Goal: Transaction & Acquisition: Download file/media

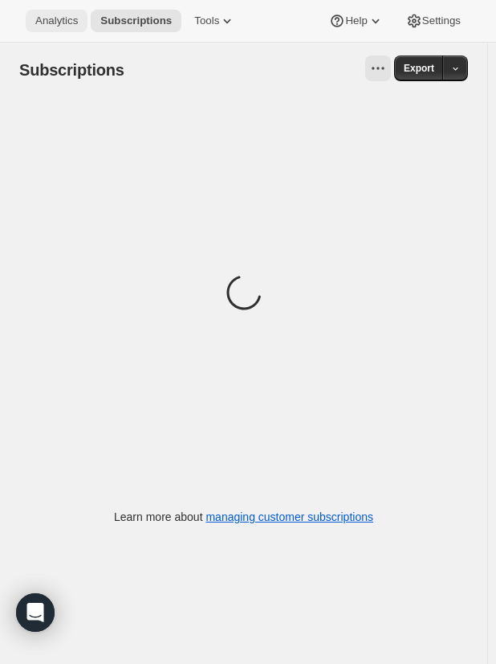
click at [63, 17] on span "Analytics" at bounding box center [56, 20] width 43 height 13
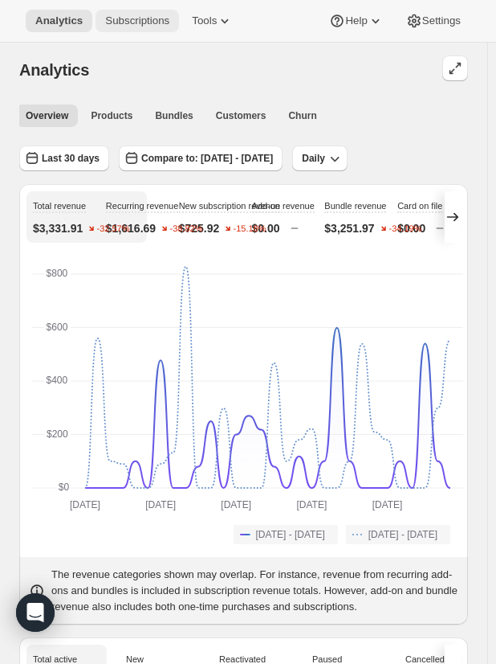
click at [134, 18] on span "Subscriptions" at bounding box center [137, 20] width 64 height 13
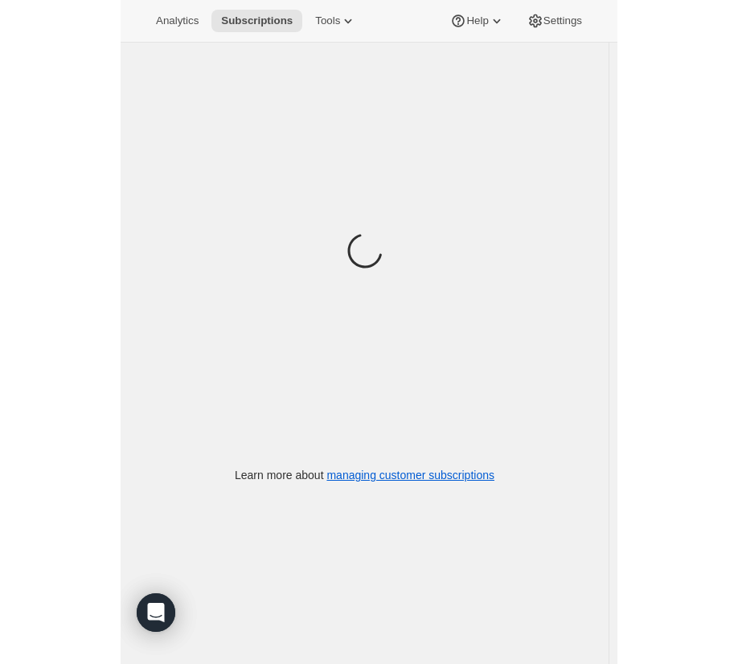
scroll to position [43, 0]
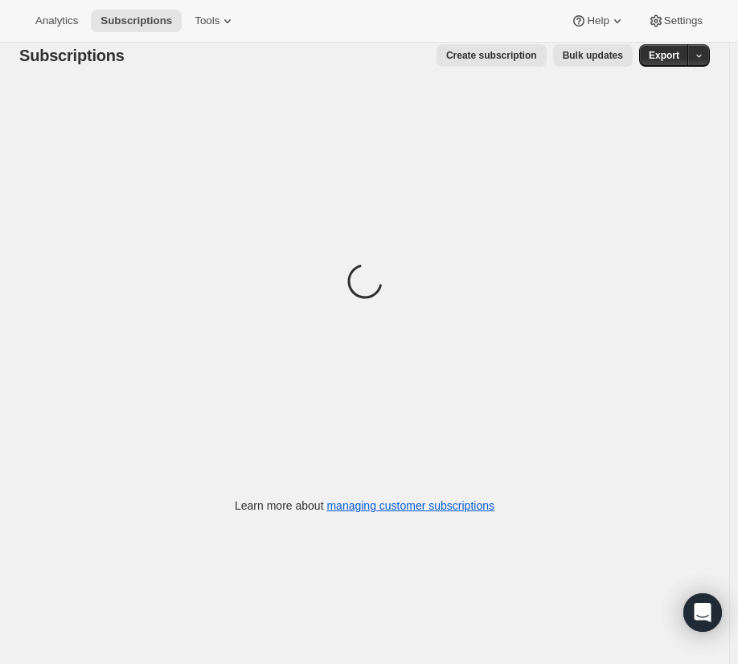
scroll to position [43, 0]
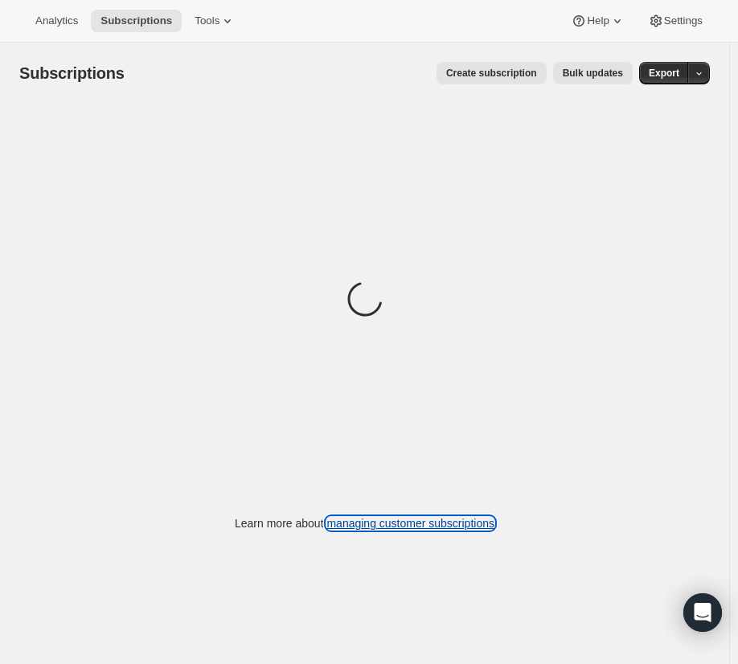
click at [475, 522] on link "managing customer subscriptions" at bounding box center [410, 523] width 168 height 13
click at [709, 72] on button "button" at bounding box center [698, 73] width 22 height 22
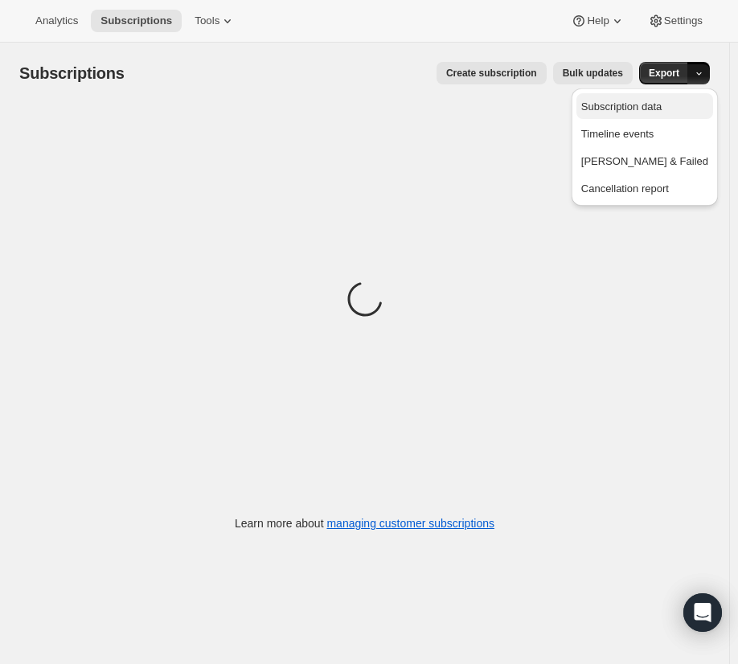
click at [661, 108] on span "Subscription data" at bounding box center [621, 106] width 80 height 12
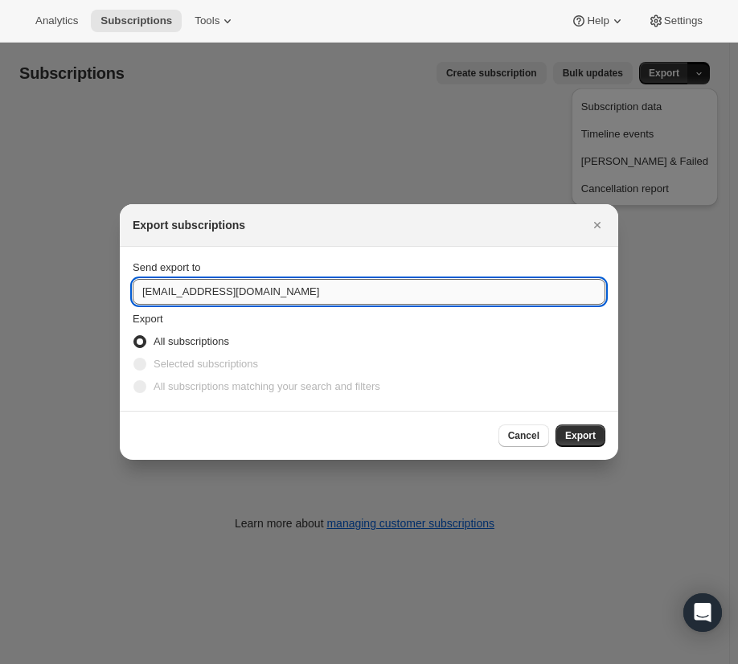
click at [203, 296] on input "hello@ieatmygreens.com" at bounding box center [369, 292] width 472 height 26
drag, startPoint x: 163, startPoint y: 295, endPoint x: 96, endPoint y: 287, distance: 68.0
type input "rodrigo@ieatmygreens.com"
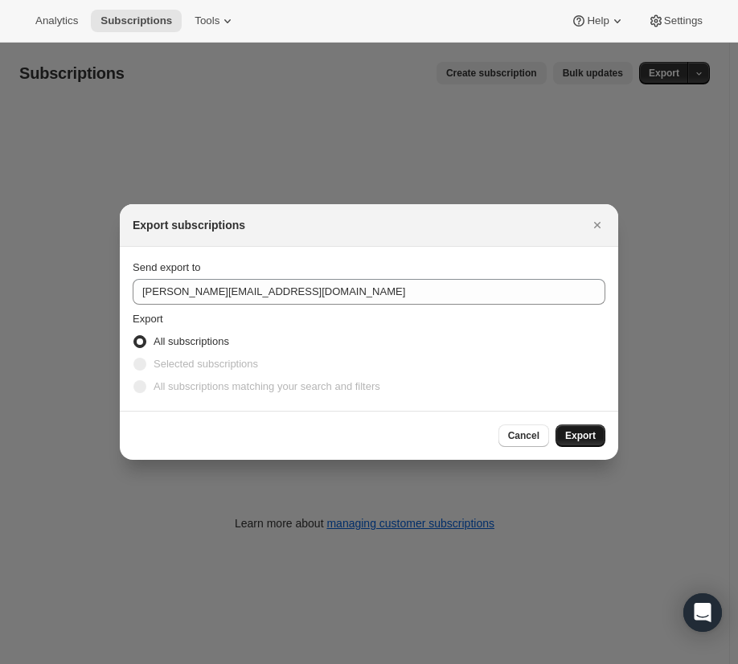
click at [587, 429] on button "Export" at bounding box center [580, 435] width 50 height 22
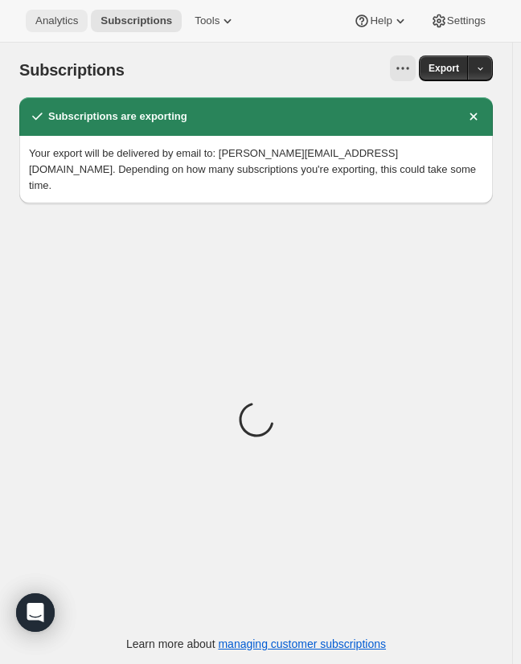
click at [76, 27] on button "Analytics" at bounding box center [57, 21] width 62 height 22
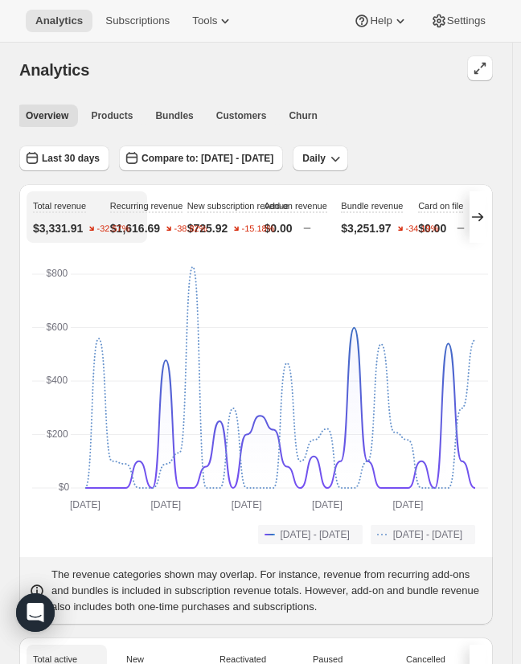
click at [476, 136] on div "Last 30 days Compare to: Aug 07, 2025 - Sep 05, 2025 Daily" at bounding box center [255, 152] width 473 height 39
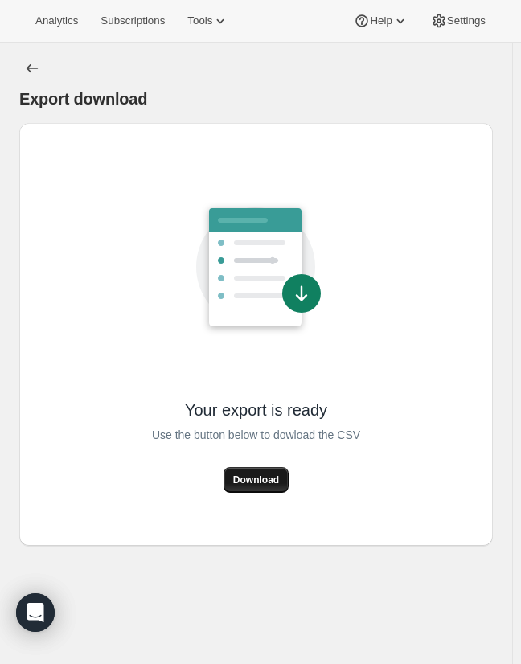
click at [273, 479] on span "Download" at bounding box center [256, 479] width 46 height 13
